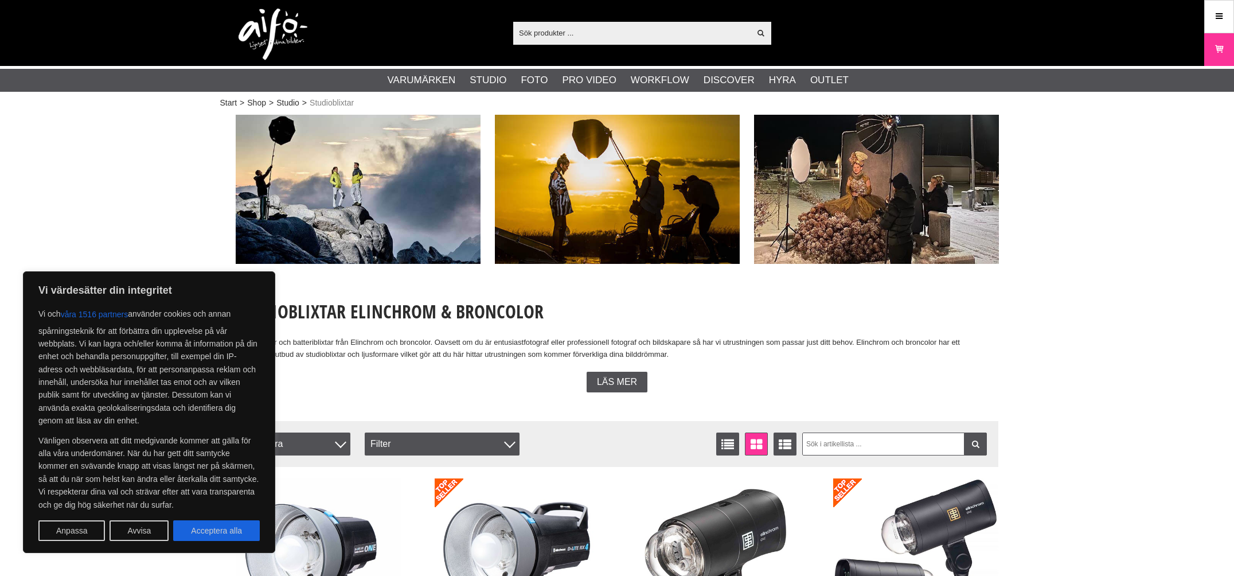
scroll to position [6, 0]
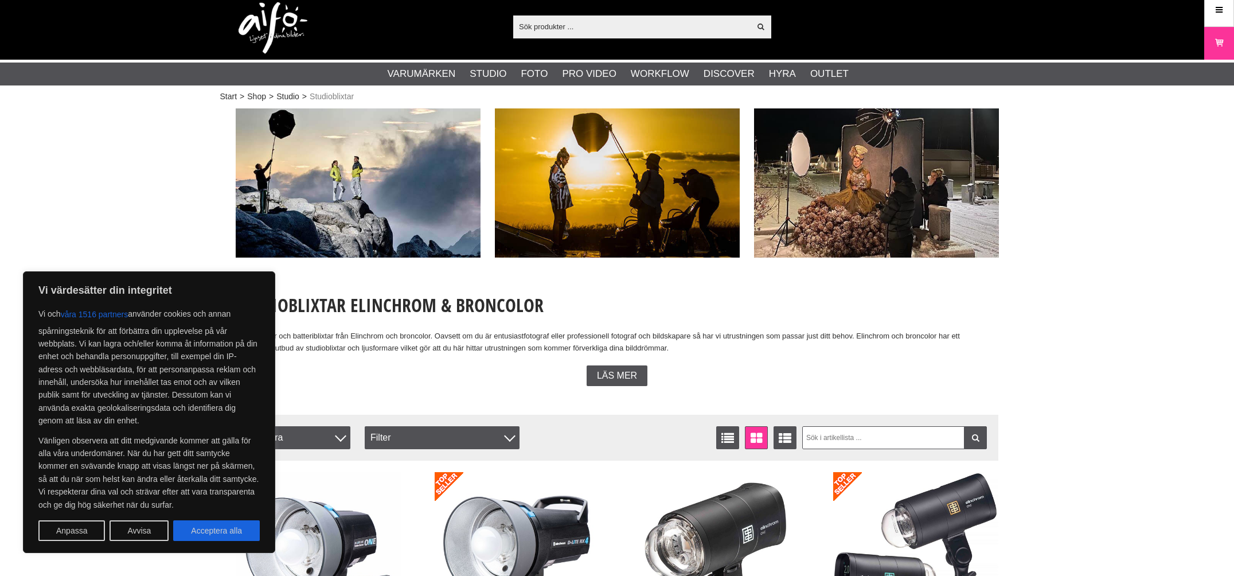
drag, startPoint x: 208, startPoint y: 528, endPoint x: 263, endPoint y: 525, distance: 55.2
click at [208, 528] on button "Acceptera alla" at bounding box center [216, 530] width 87 height 21
checkbox input "true"
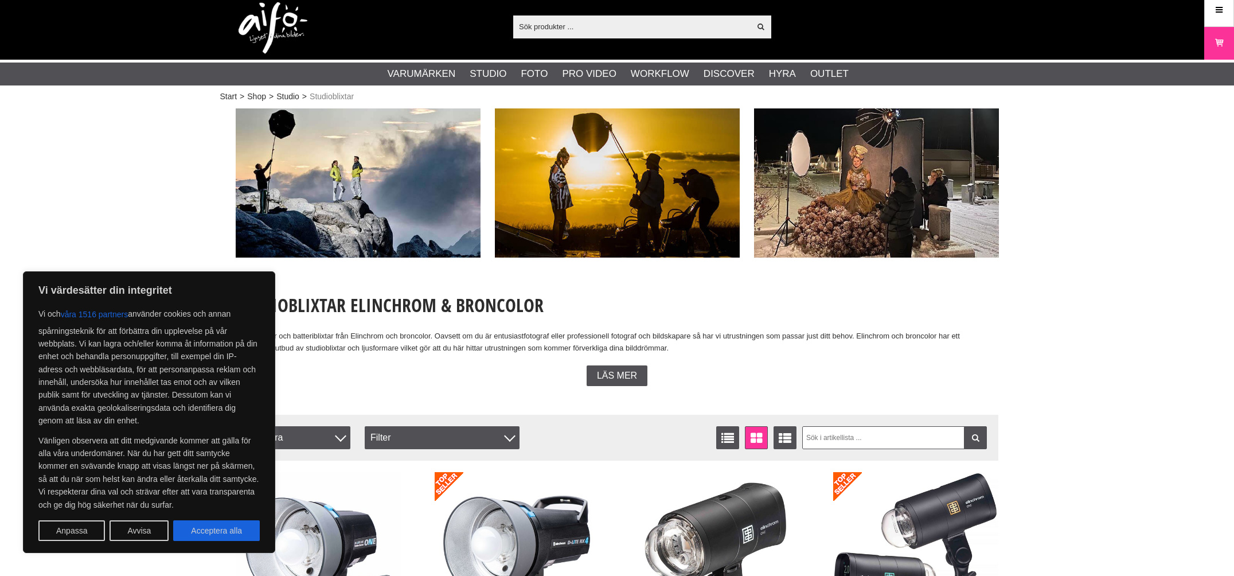
checkbox input "true"
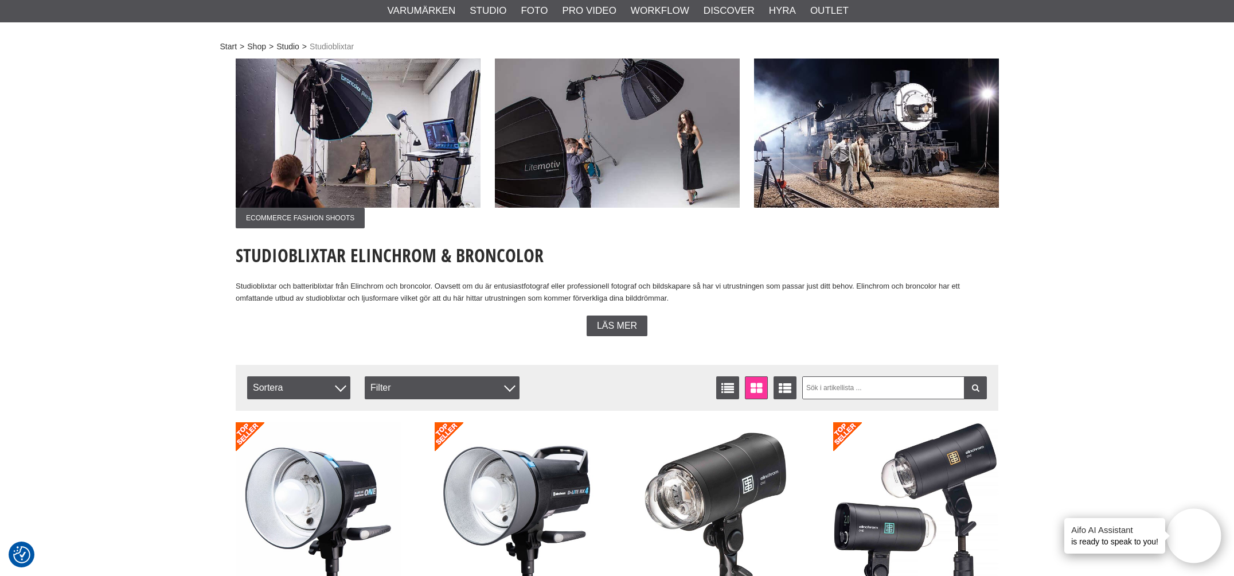
scroll to position [40, 0]
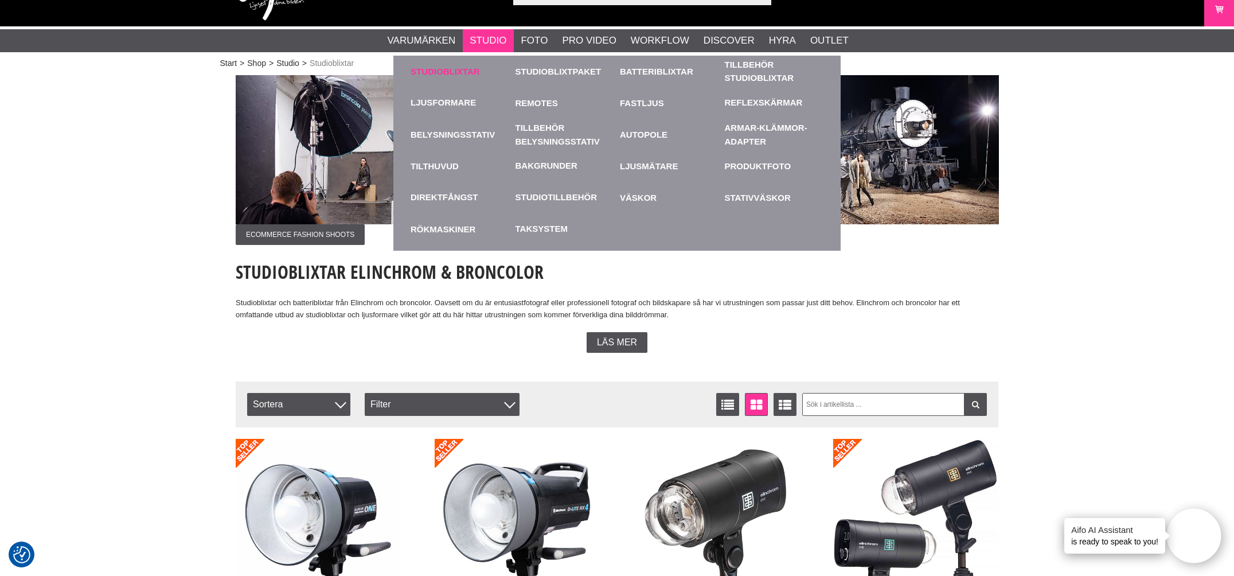
click at [456, 71] on link "Studioblixtar" at bounding box center [460, 72] width 99 height 32
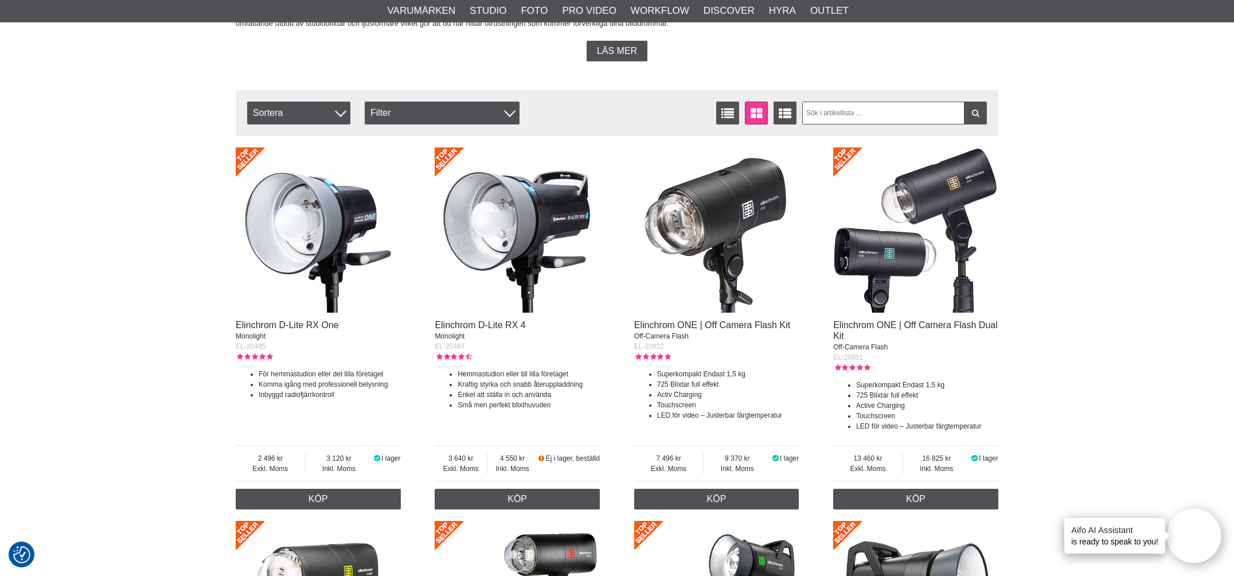
scroll to position [284, 0]
